Goal: Browse casually: Explore the website without a specific task or goal

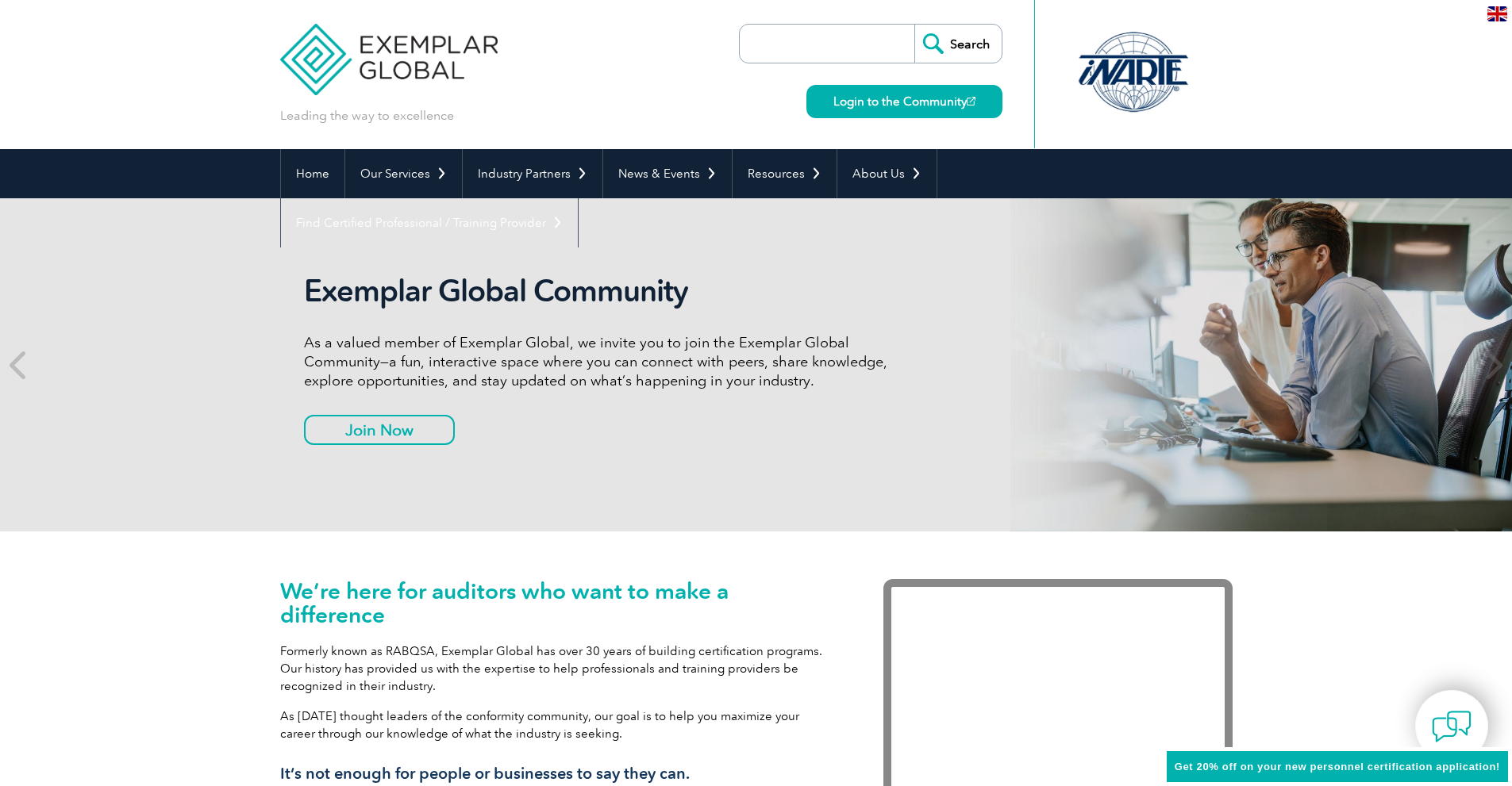
scroll to position [85, 0]
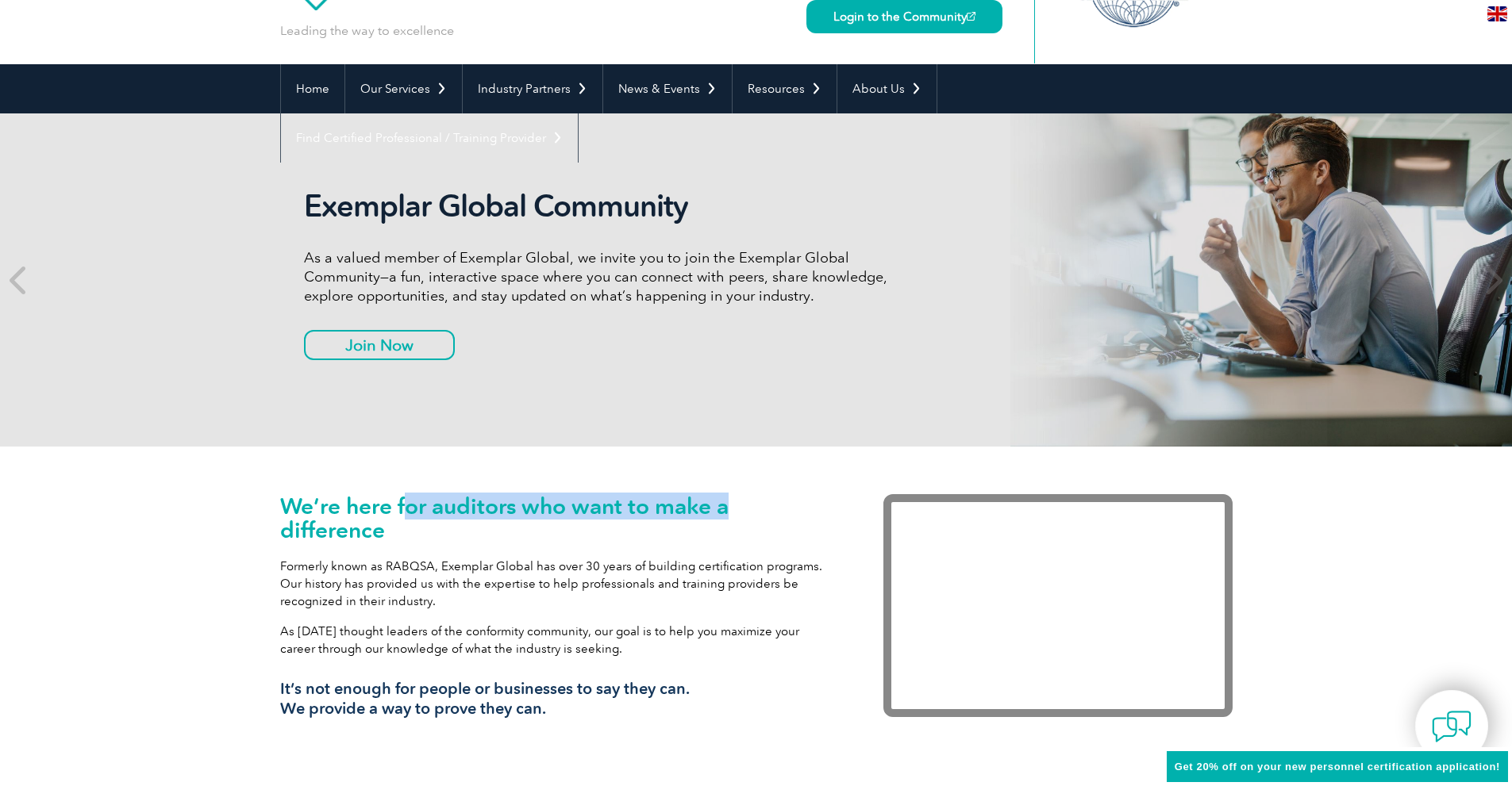
click at [359, 520] on h1 "We’re here for auditors who want to make a difference" at bounding box center [559, 518] width 556 height 48
click at [396, 532] on h1 "We’re here for auditors who want to make a difference" at bounding box center [559, 518] width 556 height 48
drag, startPoint x: 396, startPoint y: 532, endPoint x: 287, endPoint y: 502, distance: 113.1
click at [287, 502] on h1 "We’re here for auditors who want to make a difference" at bounding box center [559, 518] width 556 height 48
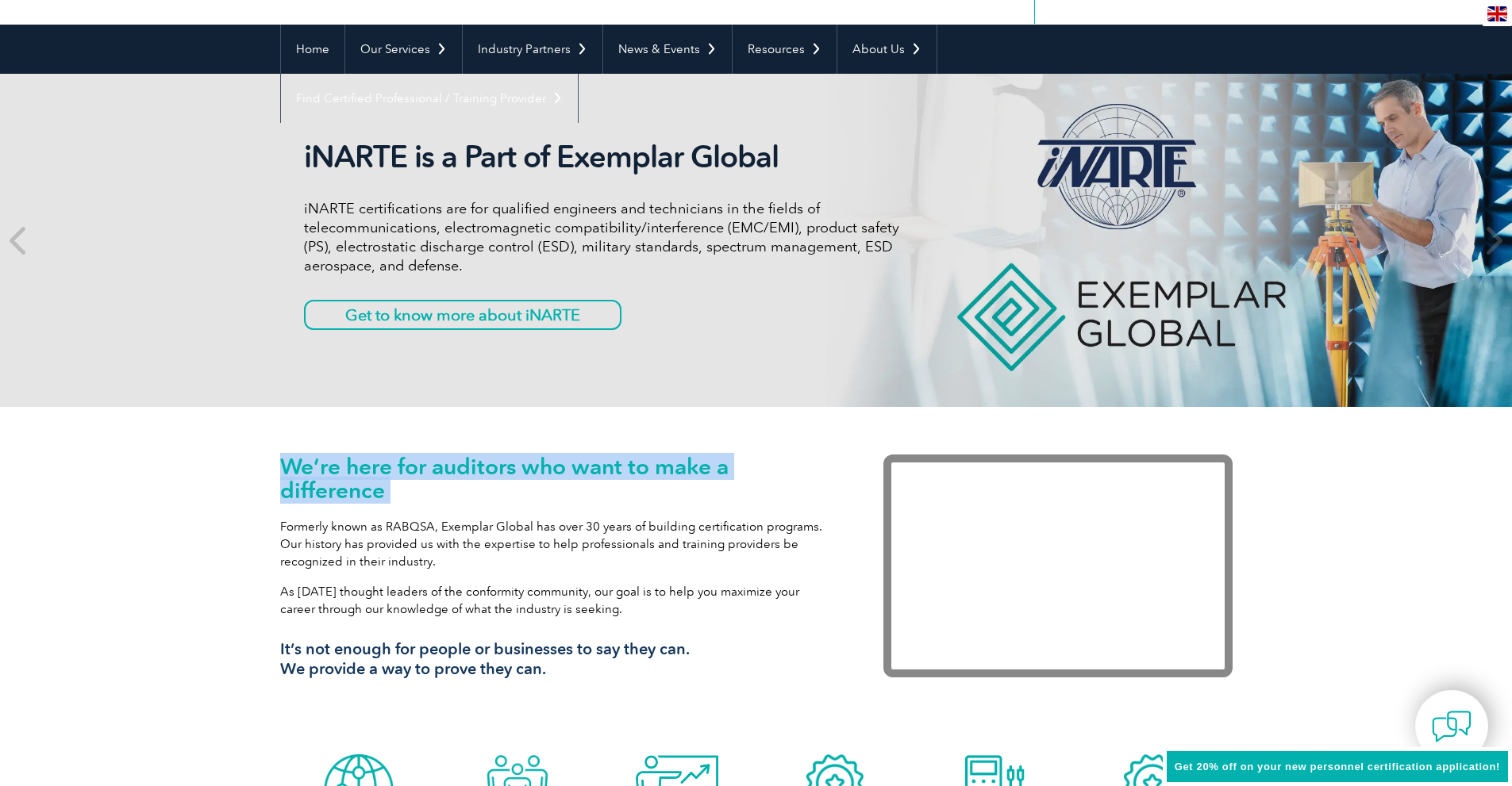
scroll to position [0, 0]
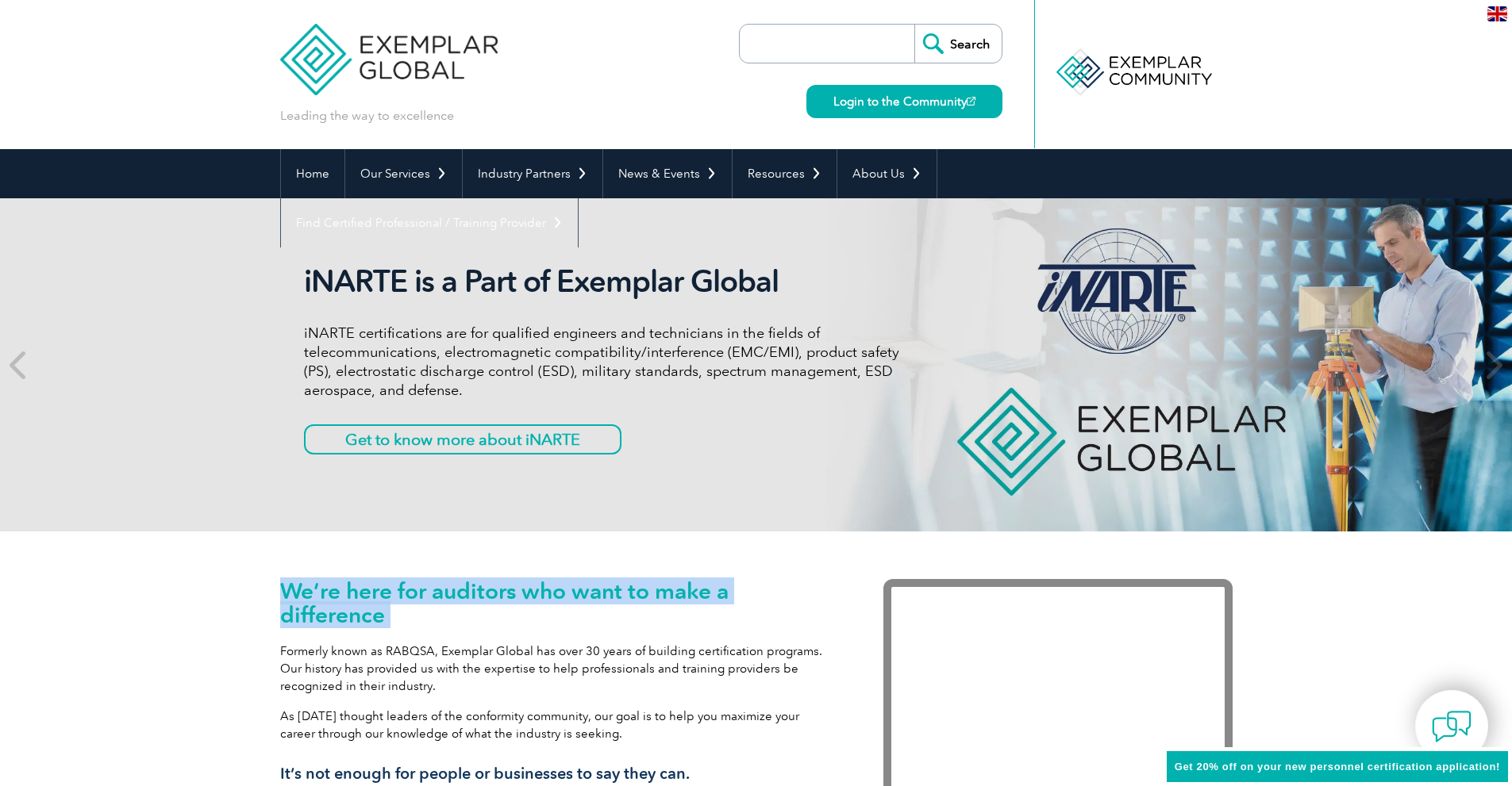
click at [604, 499] on div "iNARTE is a Part of Exemplar Global iNARTE certifications are for qualified eng…" at bounding box center [757, 364] width 953 height 333
click at [706, 510] on div "iNARTE is a Part of Exemplar Global iNARTE certifications are for qualified eng…" at bounding box center [757, 364] width 953 height 333
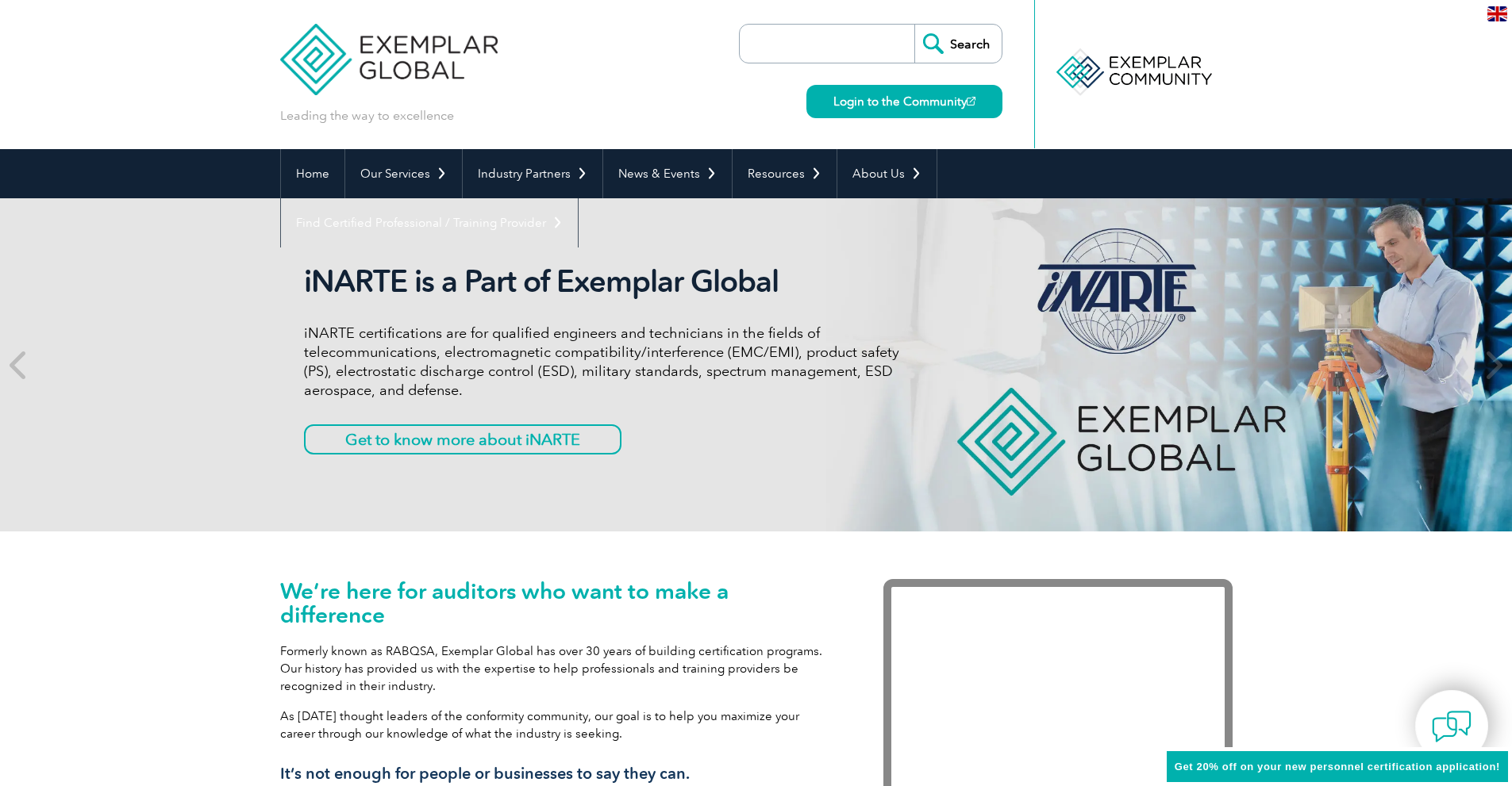
click at [766, 540] on div "We’re here for auditors who want to make a difference Formerly known as RABQSA,…" at bounding box center [757, 701] width 953 height 339
click at [453, 577] on div "We’re here for auditors who want to make a difference Formerly known as RABQSA,…" at bounding box center [757, 701] width 953 height 339
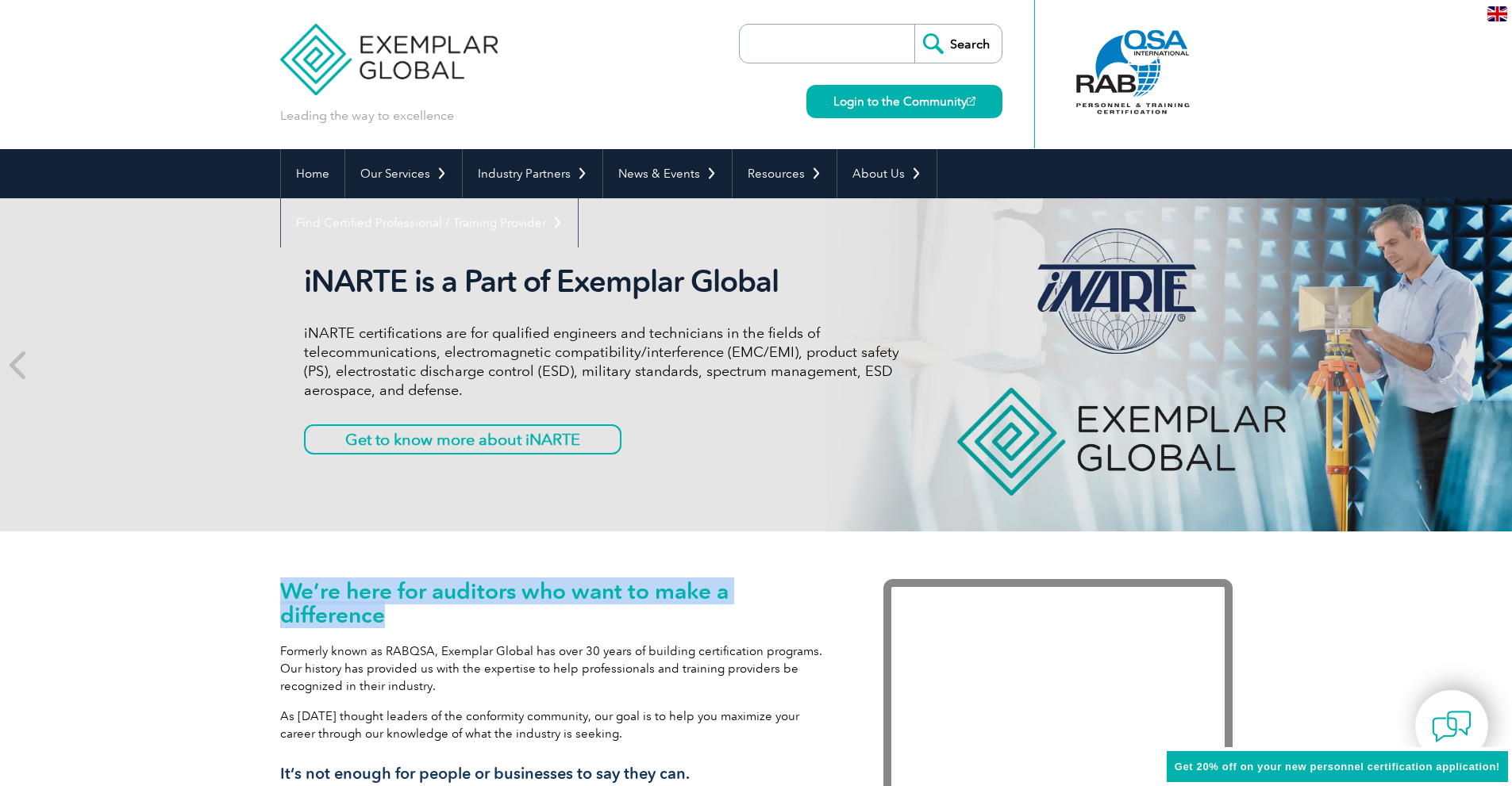
drag, startPoint x: 418, startPoint y: 625, endPoint x: 246, endPoint y: 583, distance: 177.1
click at [246, 583] on div "We’re here for auditors who want to make a difference Formerly known as RABQSA,…" at bounding box center [756, 701] width 1512 height 339
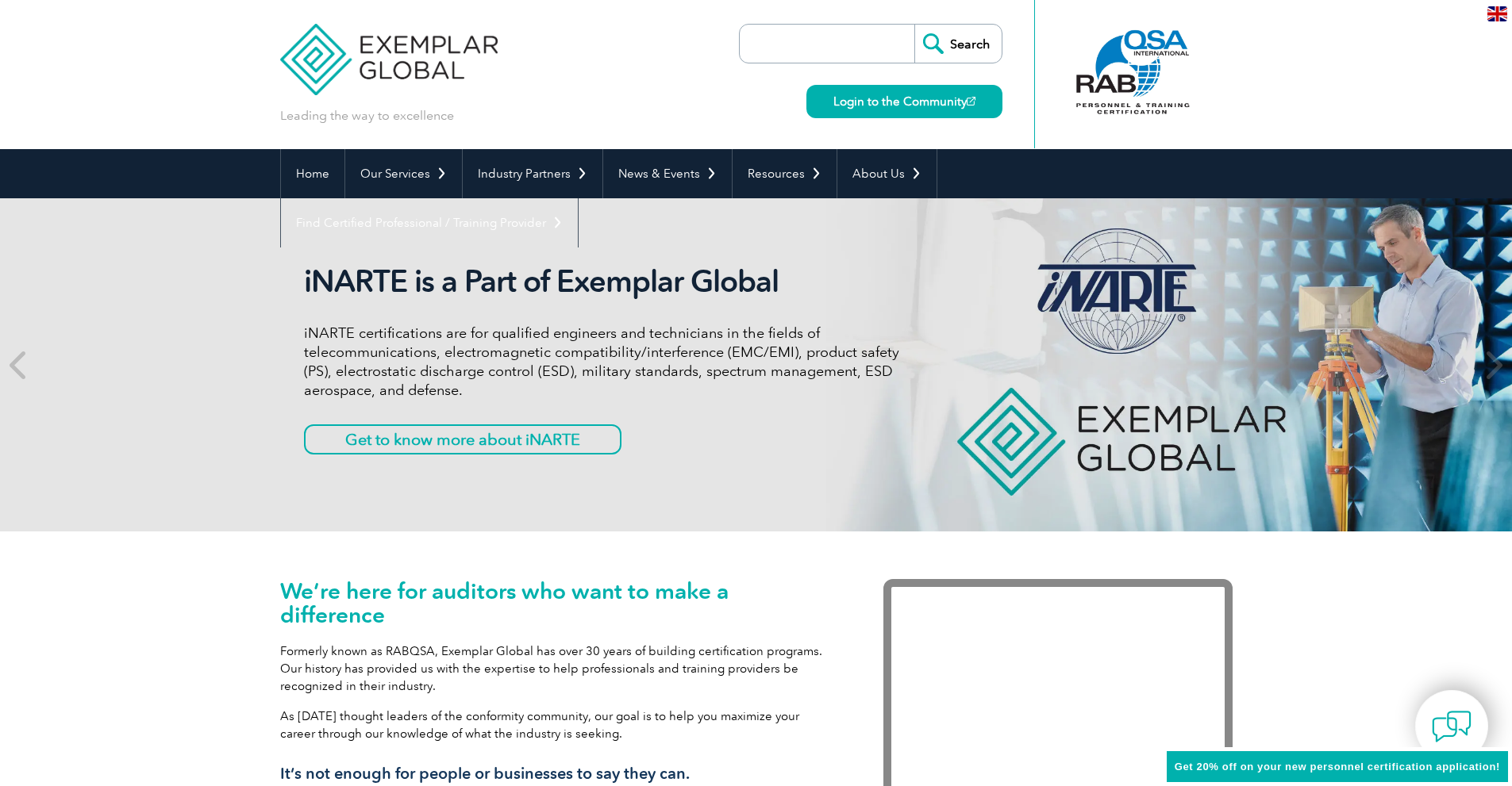
click at [248, 577] on div "We’re here for auditors who want to make a difference Formerly known as RABQSA,…" at bounding box center [756, 701] width 1512 height 339
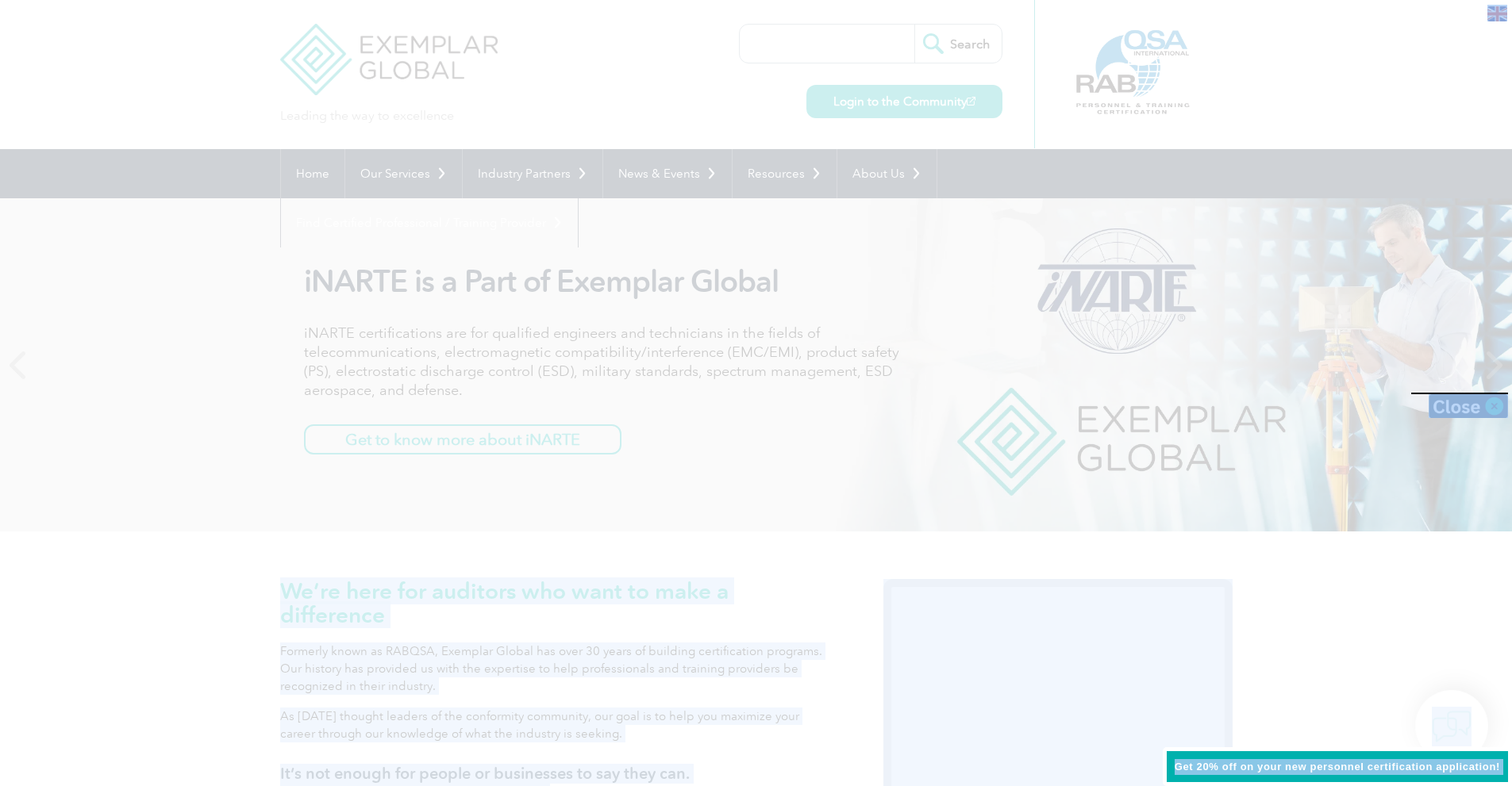
drag, startPoint x: 290, startPoint y: 576, endPoint x: 371, endPoint y: 591, distance: 82.4
click at [229, 590] on div at bounding box center [756, 393] width 1512 height 786
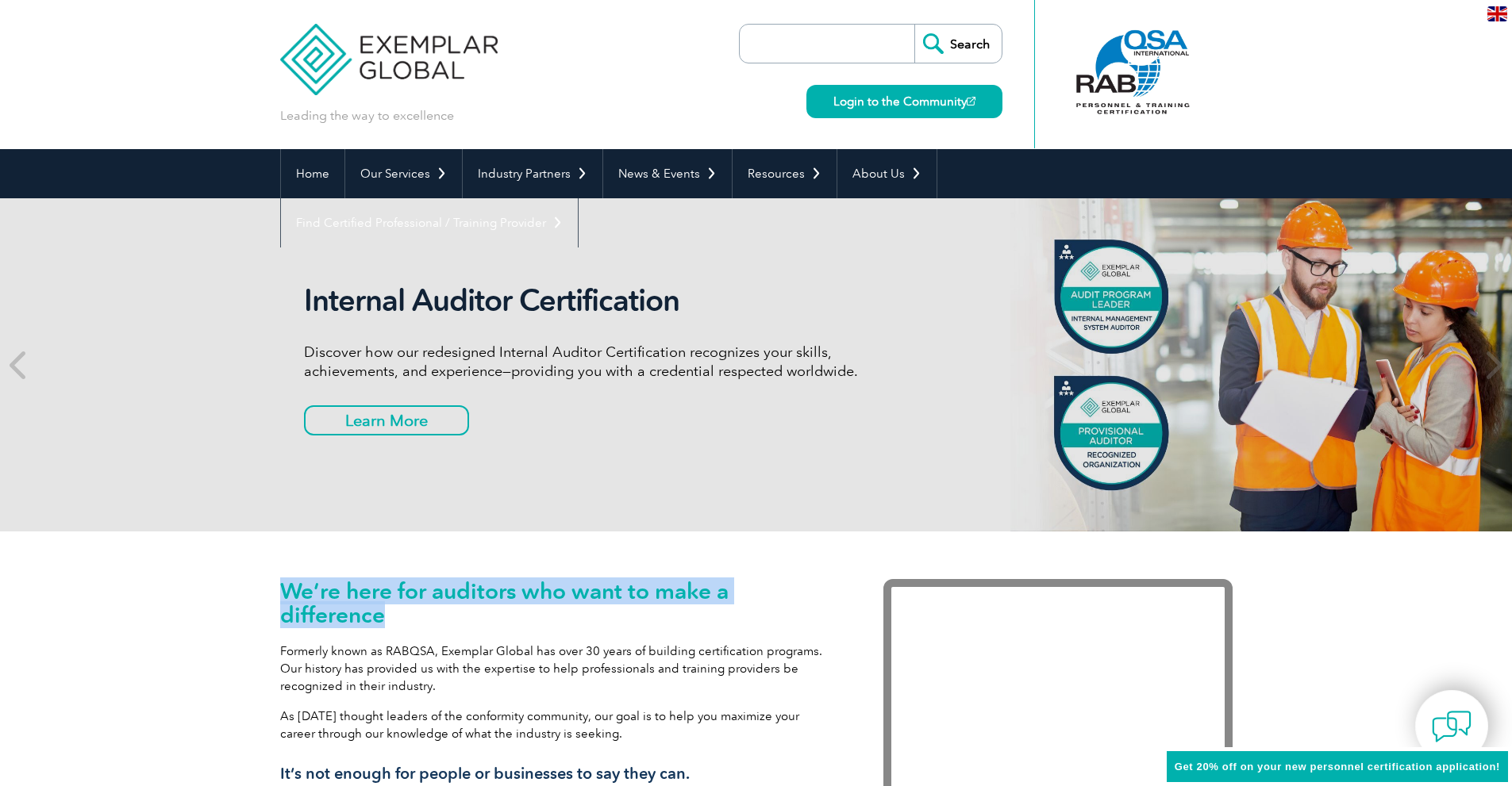
drag, startPoint x: 434, startPoint y: 610, endPoint x: 290, endPoint y: 590, distance: 145.4
click at [290, 590] on h1 "We’re here for auditors who want to make a difference" at bounding box center [559, 602] width 556 height 48
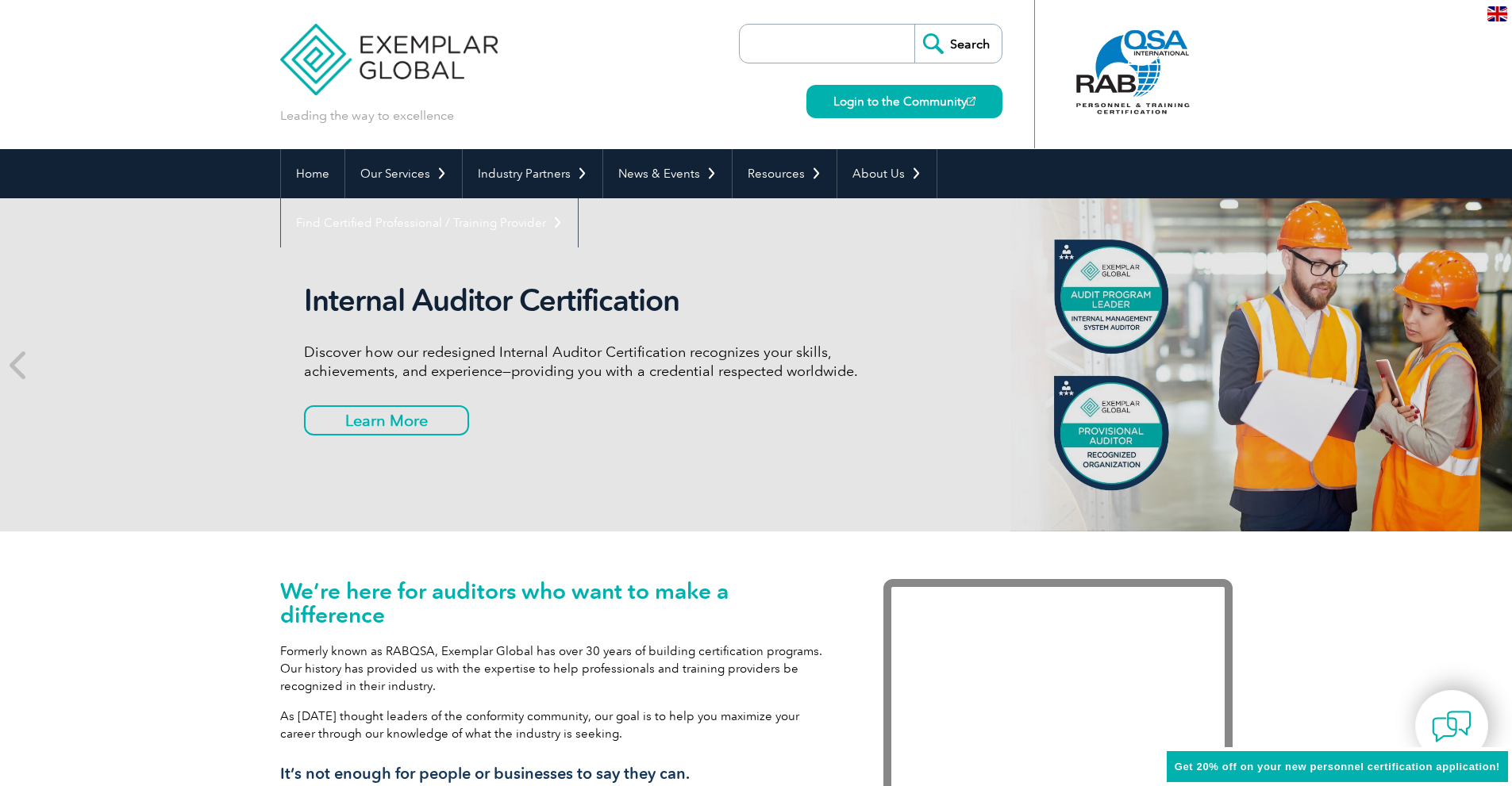
click at [231, 589] on div "We’re here for auditors who want to make a difference Formerly known as RABQSA,…" at bounding box center [756, 701] width 1512 height 339
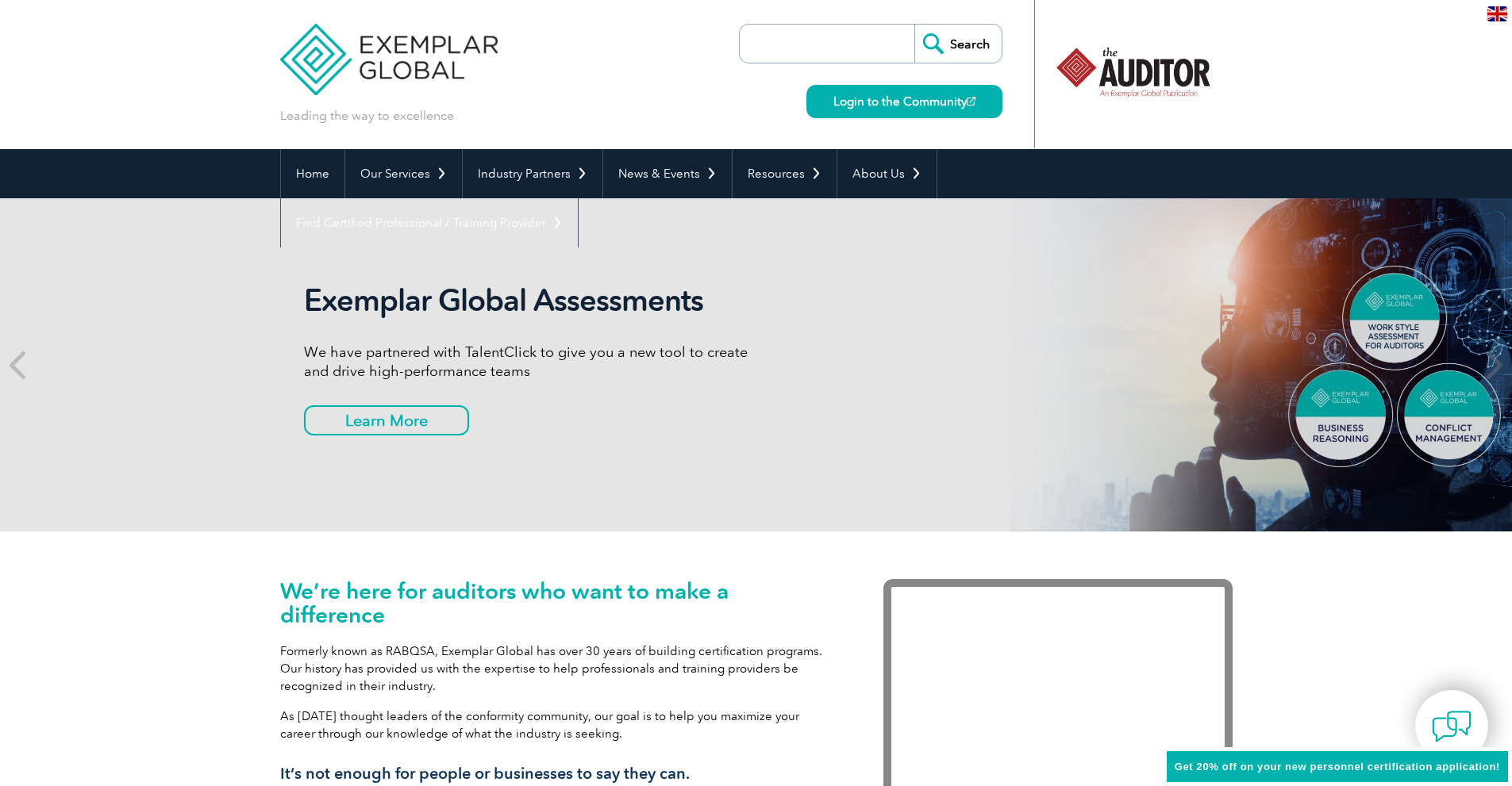
click at [709, 96] on div "Leading the way to excellence Search Login to the Community ▼" at bounding box center [757, 74] width 953 height 149
